Goal: Task Accomplishment & Management: Manage account settings

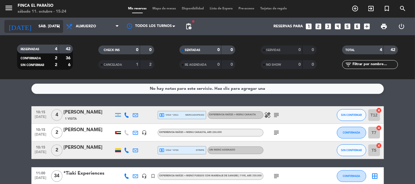
click at [37, 23] on input "sáb. [DATE]" at bounding box center [61, 26] width 51 height 11
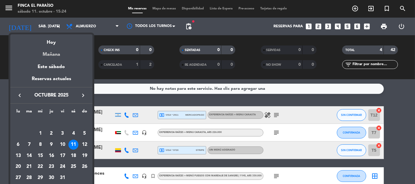
click at [51, 57] on div "Mañana" at bounding box center [51, 52] width 82 height 12
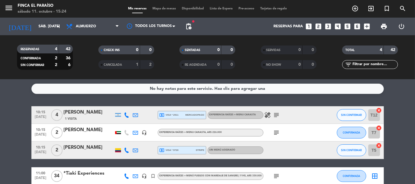
type input "dom. [DATE]"
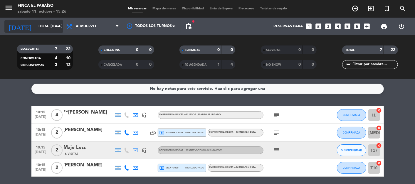
click at [41, 26] on input "dom. [DATE]" at bounding box center [61, 26] width 51 height 11
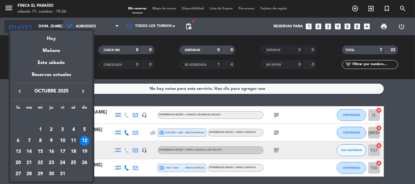
click at [41, 26] on div at bounding box center [207, 92] width 415 height 184
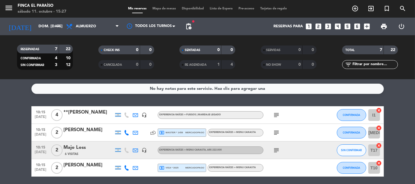
click at [170, 133] on span "local_atm master * 1458" at bounding box center [172, 132] width 24 height 5
click at [151, 134] on icon at bounding box center [153, 132] width 5 height 5
click at [127, 133] on icon at bounding box center [126, 132] width 5 height 5
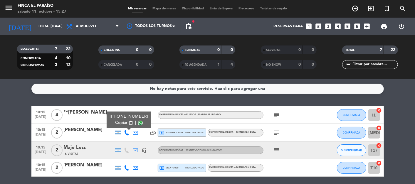
click at [121, 122] on span "Copiar" at bounding box center [121, 123] width 12 height 6
click at [136, 150] on icon at bounding box center [135, 150] width 5 height 5
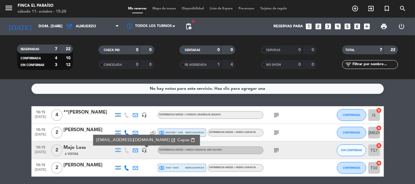
click at [136, 150] on icon at bounding box center [135, 150] width 5 height 5
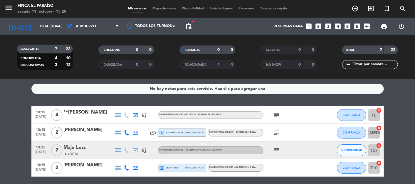
click at [96, 145] on div "Majo Loss" at bounding box center [89, 148] width 50 height 8
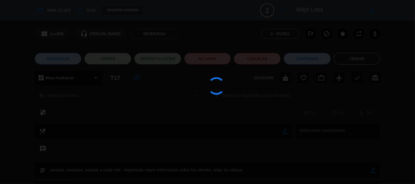
click at [96, 145] on div at bounding box center [207, 92] width 415 height 184
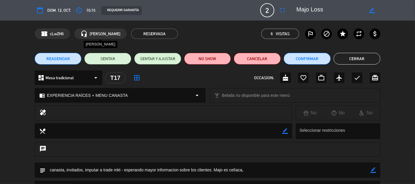
click at [71, 6] on div "calendar_today dom. 12, oct. access_time 10:15 REQUERIR GARANTÍA 2 Majo Loss fu…" at bounding box center [208, 10] width 346 height 14
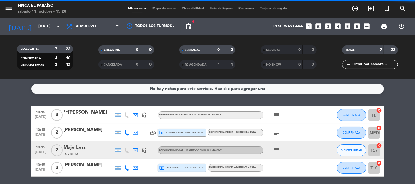
click at [111, 152] on div "6 Visitas" at bounding box center [89, 154] width 50 height 5
